Goal: Task Accomplishment & Management: Book appointment/travel/reservation

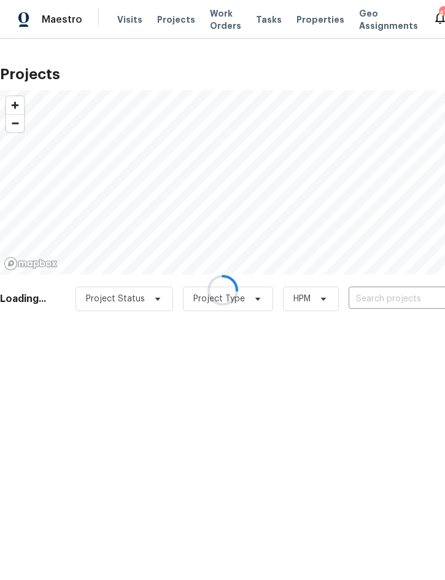
click at [375, 301] on div at bounding box center [222, 290] width 445 height 580
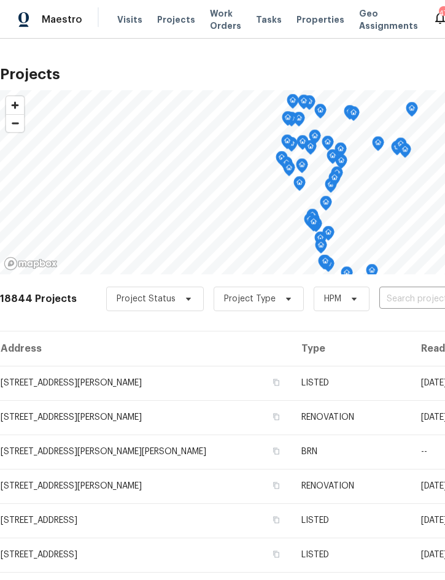
click at [407, 299] on input "text" at bounding box center [449, 298] width 140 height 19
type input "4291 poi"
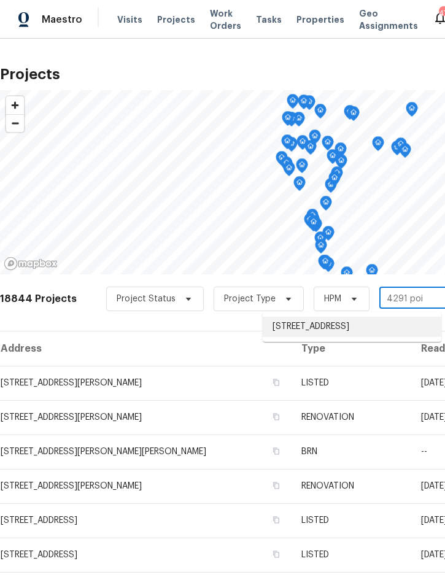
click at [342, 325] on li "[STREET_ADDRESS]" at bounding box center [352, 326] width 178 height 20
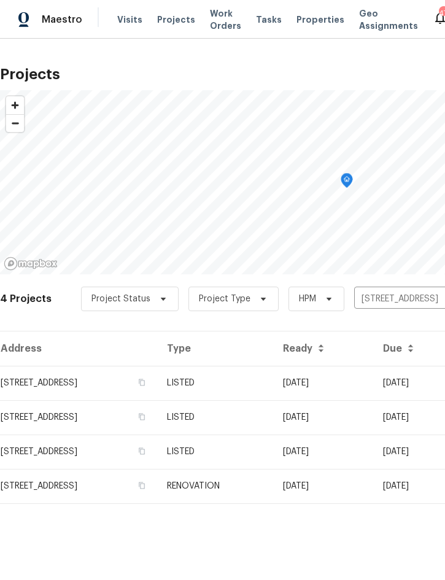
click at [273, 383] on td "LISTED" at bounding box center [215, 383] width 116 height 34
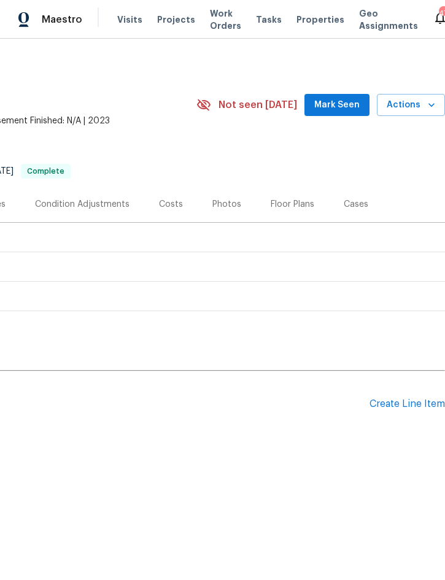
scroll to position [0, 248]
click at [404, 104] on span "Actions" at bounding box center [410, 105] width 48 height 15
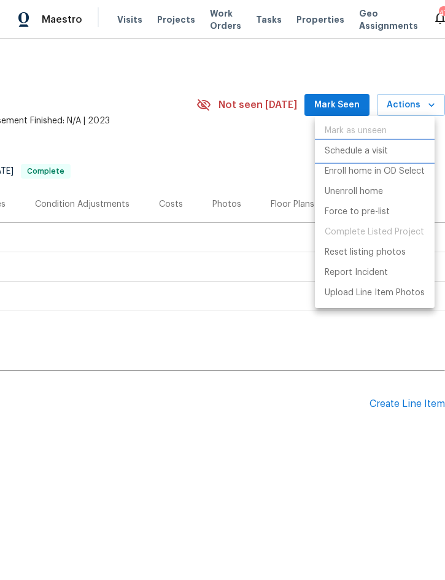
click at [372, 151] on p "Schedule a visit" at bounding box center [355, 151] width 63 height 13
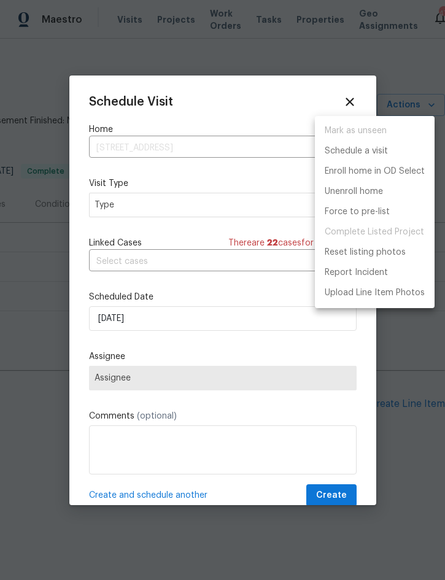
click at [172, 205] on div at bounding box center [222, 290] width 445 height 580
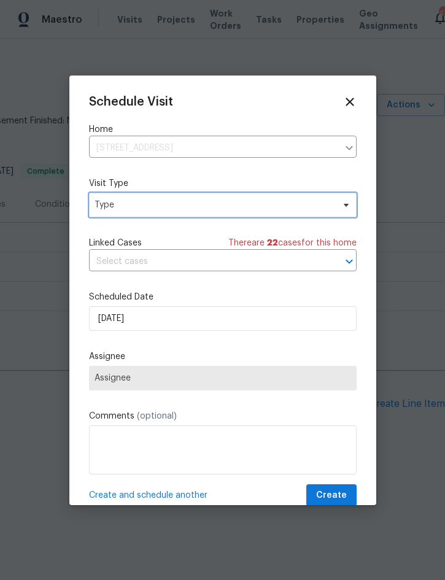
click at [192, 201] on span "Type" at bounding box center [213, 205] width 239 height 12
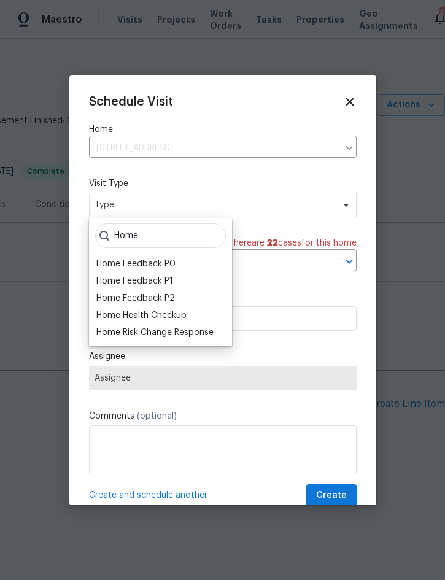
type input "Home"
click at [173, 313] on div "Home Health Checkup" at bounding box center [141, 315] width 90 height 12
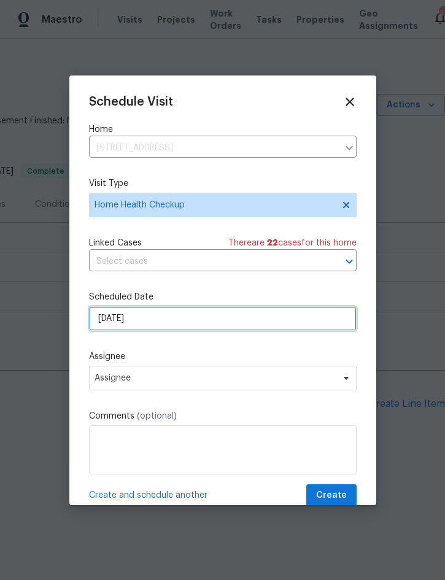
click at [207, 316] on input "[DATE]" at bounding box center [222, 318] width 267 height 25
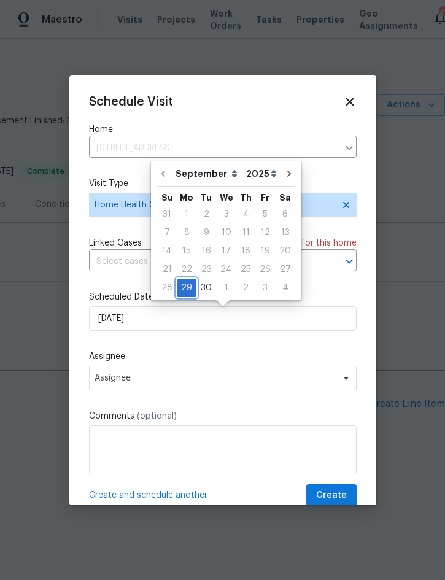
click at [182, 280] on div "29" at bounding box center [187, 287] width 20 height 17
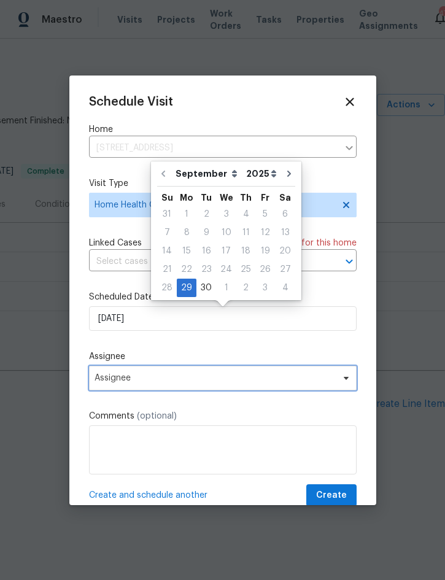
click at [187, 382] on span "Assignee" at bounding box center [214, 378] width 240 height 10
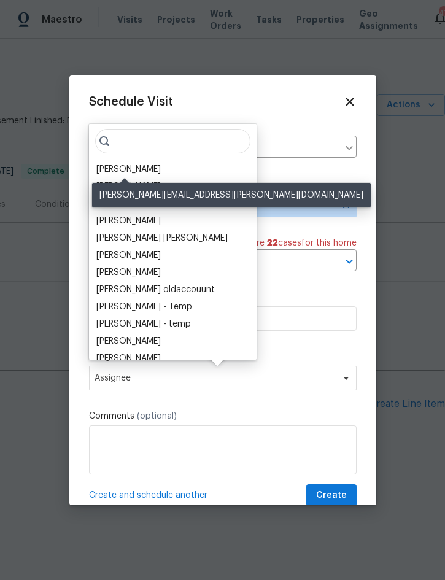
click at [140, 164] on div "[PERSON_NAME]" at bounding box center [128, 169] width 64 height 12
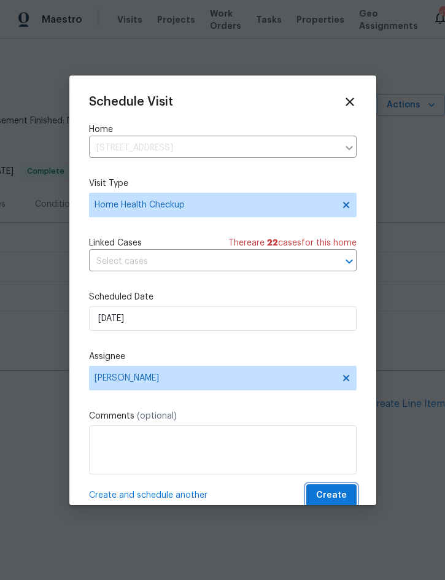
click at [332, 495] on span "Create" at bounding box center [331, 495] width 31 height 15
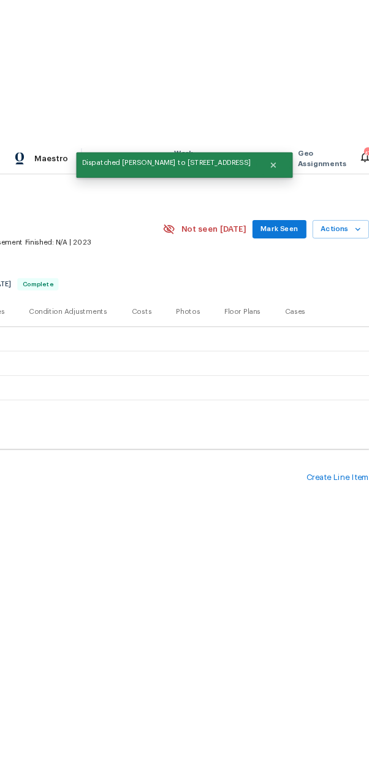
scroll to position [0, 87]
